Goal: Task Accomplishment & Management: Use online tool/utility

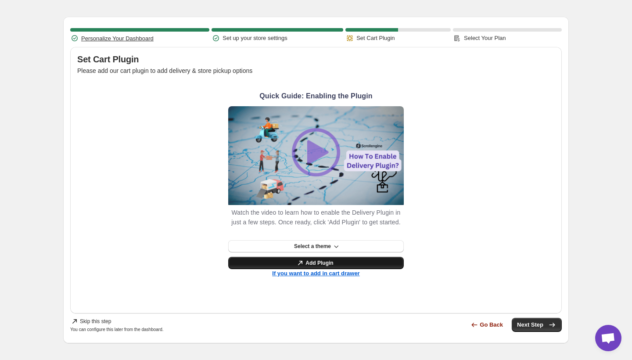
click at [285, 269] on link "Add Plugin" at bounding box center [316, 263] width 176 height 12
click at [86, 325] on span "Skip this step" at bounding box center [95, 321] width 31 height 7
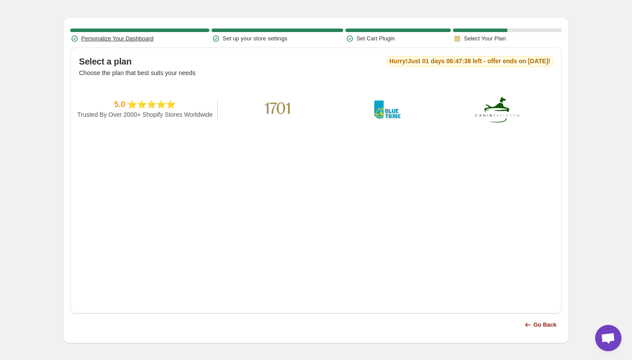
click at [144, 36] on button "Personalize Your Dashboard" at bounding box center [117, 38] width 72 height 9
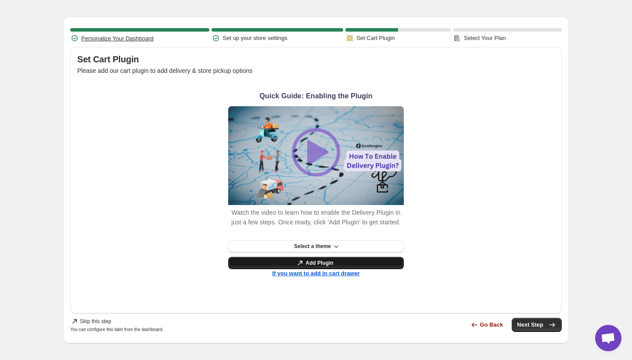
click at [307, 269] on link "Add Plugin" at bounding box center [316, 263] width 176 height 12
click at [455, 92] on div "Quick Guide: Enabling the Plugin Watch the video to learn how to enable the Del…" at bounding box center [316, 183] width 478 height 187
click at [533, 329] on span "Next Step" at bounding box center [537, 325] width 40 height 9
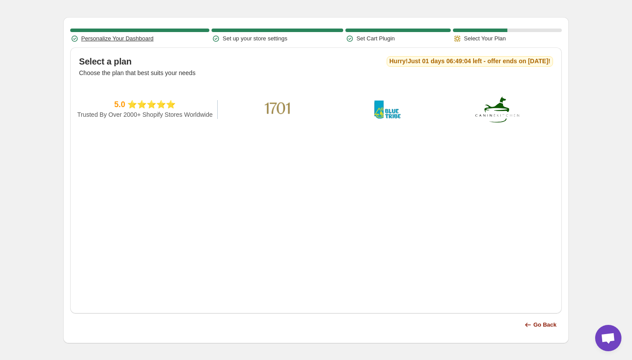
click at [188, 81] on div at bounding box center [316, 81] width 478 height 4
click at [206, 109] on div "5.0 ⭐⭐⭐⭐⭐ Trusted By Over 2000+ Shopify Stores Worldwide" at bounding box center [147, 109] width 140 height 18
drag, startPoint x: 404, startPoint y: 65, endPoint x: 409, endPoint y: 72, distance: 9.1
click at [404, 65] on div "Hurry! Just 01 days 06 : 48 : 56 left - offer ends on September 30th!" at bounding box center [470, 61] width 166 height 11
click at [525, 321] on icon "button" at bounding box center [528, 325] width 9 height 9
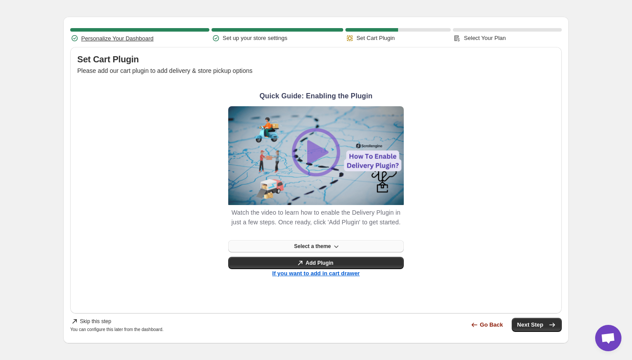
click at [331, 252] on button "Select a theme" at bounding box center [316, 246] width 176 height 12
click at [338, 278] on div "Quick Guide: Enabling the Plugin Watch the video to learn how to enable the Del…" at bounding box center [316, 183] width 176 height 187
click at [244, 269] on link "Add Plugin" at bounding box center [316, 263] width 176 height 12
